Goal: Find specific page/section: Find specific page/section

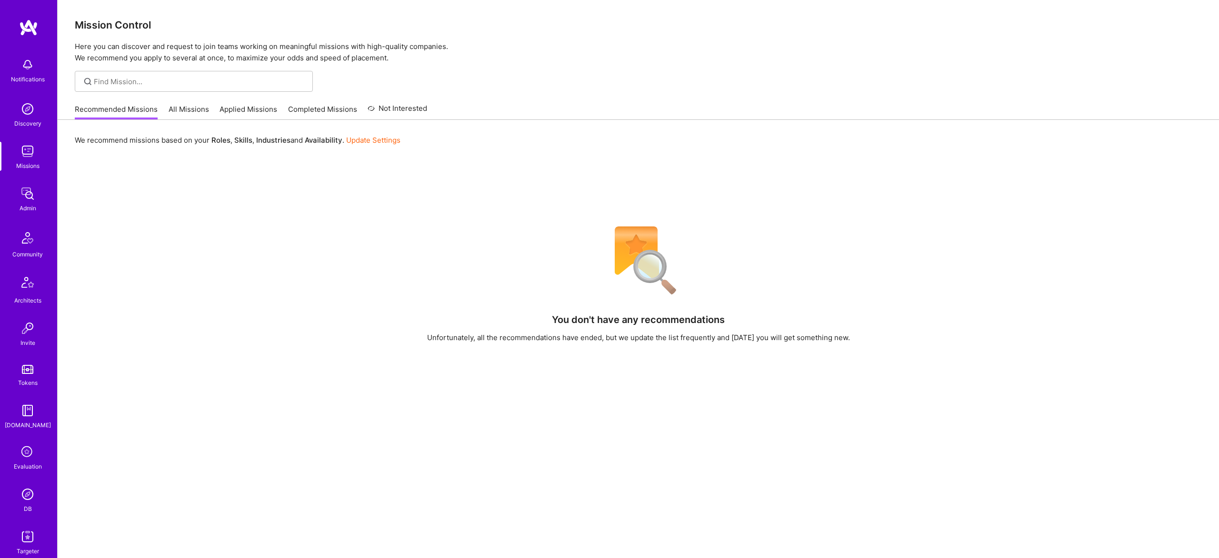
scroll to position [0, 0]
click at [22, 200] on img at bounding box center [27, 193] width 19 height 19
